Goal: Task Accomplishment & Management: Manage account settings

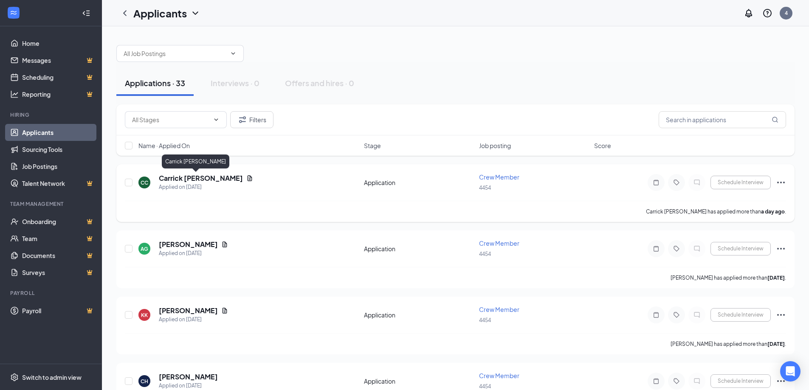
click at [182, 179] on h5 "Carrick [PERSON_NAME]" at bounding box center [201, 178] width 84 height 9
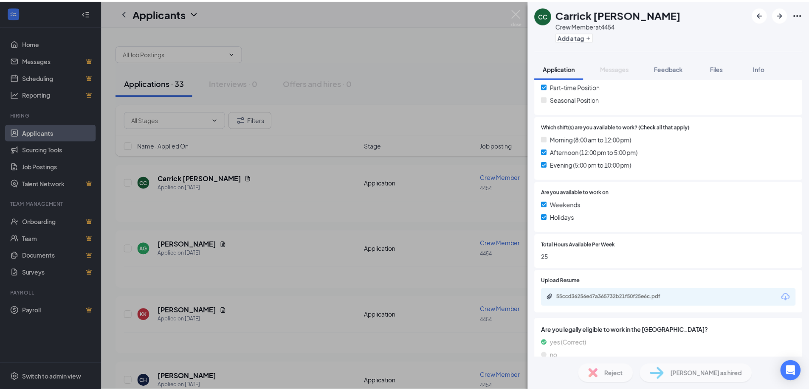
scroll to position [212, 0]
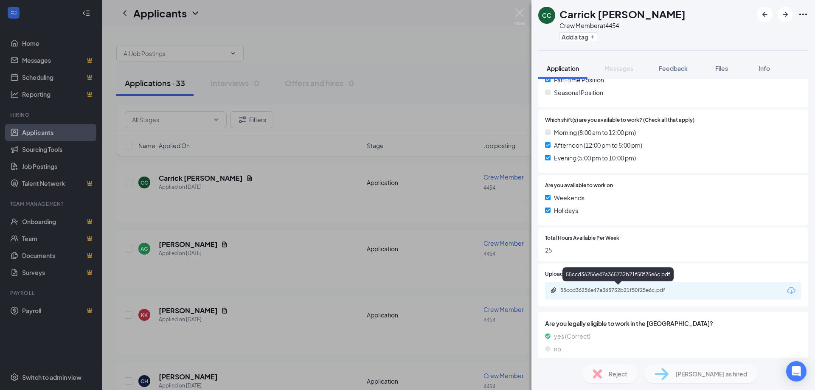
click at [613, 290] on div "55ccd36256e47a365732b21f50f25e6c.pdf" at bounding box center [620, 290] width 119 height 7
click at [299, 213] on div "[PERSON_NAME] Crew Member at 4454 Add a tag Application Messages Feedback Files…" at bounding box center [407, 195] width 815 height 390
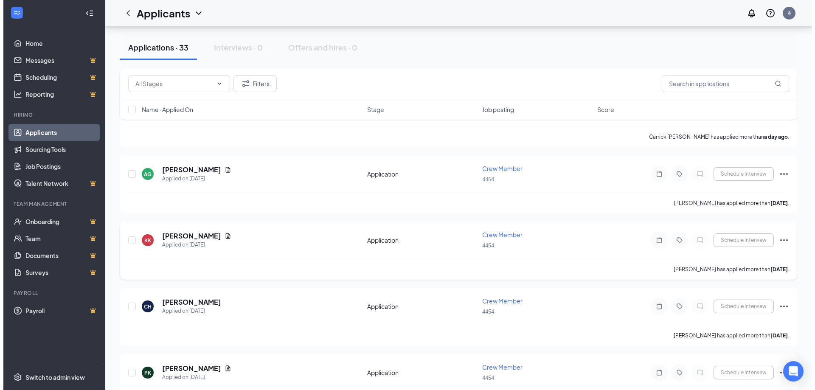
scroll to position [85, 0]
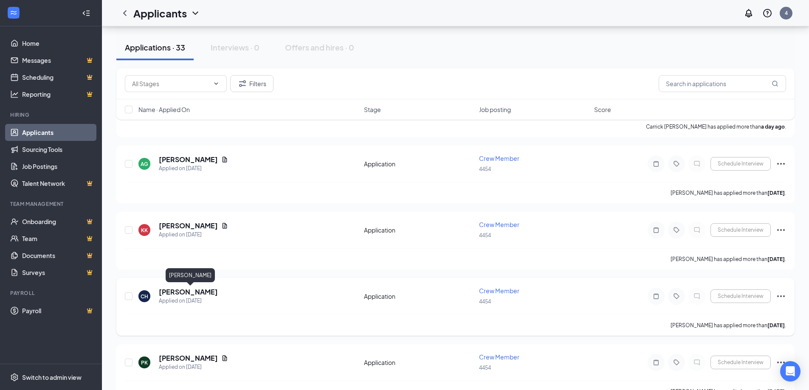
click at [200, 290] on h5 "[PERSON_NAME]" at bounding box center [188, 292] width 59 height 9
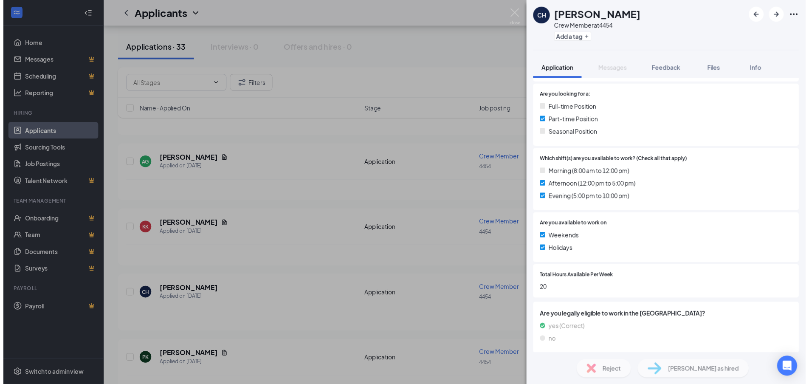
scroll to position [174, 0]
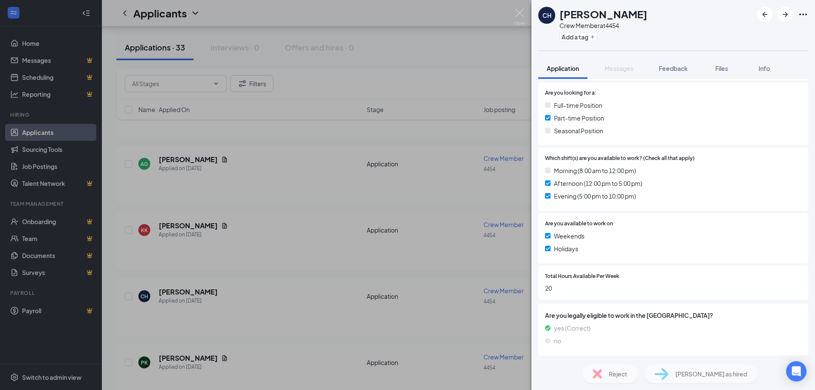
click at [358, 282] on div "CH [PERSON_NAME] Crew Member at 4454 Add a tag Application Messages Feedback Fi…" at bounding box center [407, 195] width 815 height 390
